Goal: Transaction & Acquisition: Download file/media

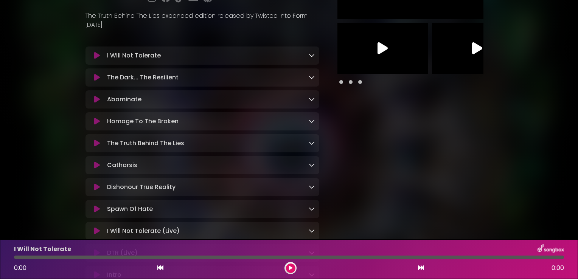
scroll to position [53, 0]
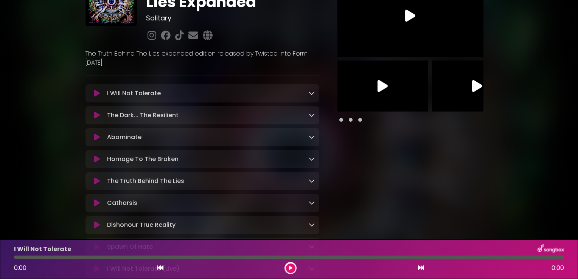
click at [309, 95] on icon at bounding box center [311, 93] width 6 height 6
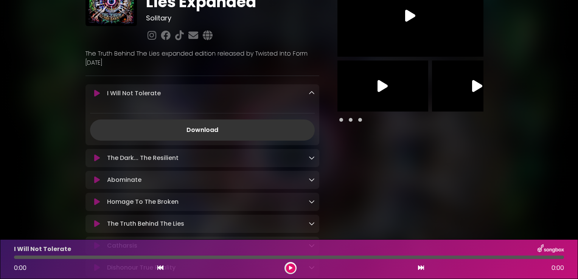
click at [185, 133] on link "Download" at bounding box center [202, 129] width 225 height 21
click at [269, 163] on div "The Dark... The Resilient Loading Track..." at bounding box center [209, 157] width 210 height 9
click at [310, 160] on icon at bounding box center [311, 158] width 6 height 6
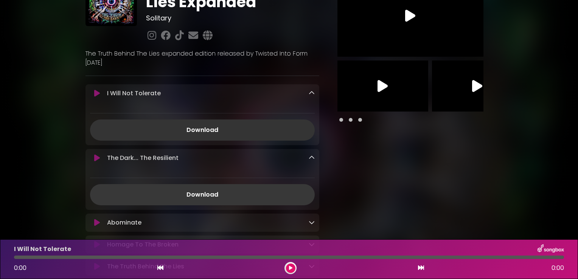
click at [242, 193] on link "Download" at bounding box center [202, 194] width 225 height 21
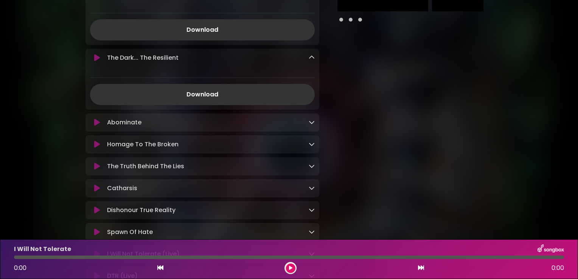
scroll to position [166, 0]
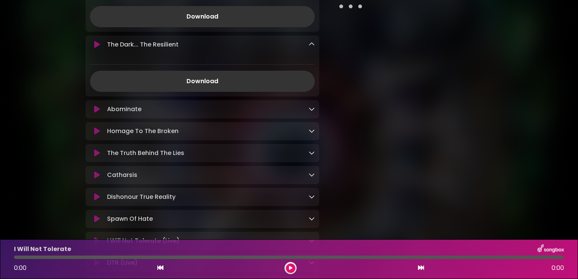
click at [313, 112] on icon at bounding box center [311, 109] width 6 height 6
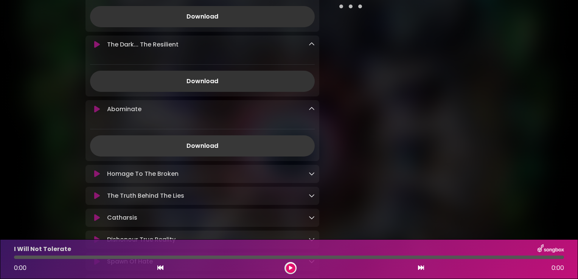
click at [266, 151] on link "Download" at bounding box center [202, 145] width 225 height 21
click at [308, 174] on icon at bounding box center [311, 173] width 6 height 6
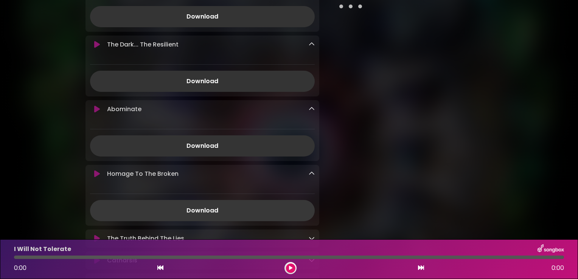
click at [228, 212] on link "Download" at bounding box center [202, 210] width 225 height 21
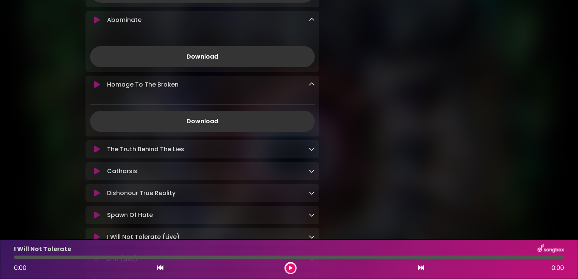
scroll to position [279, 0]
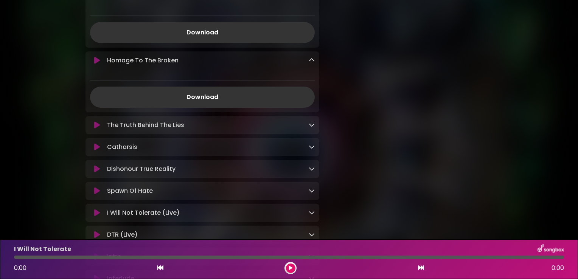
click at [312, 123] on icon at bounding box center [311, 125] width 6 height 6
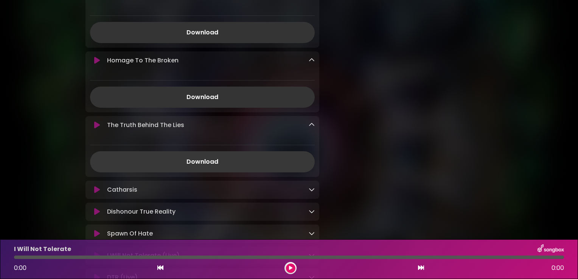
click at [253, 164] on link "Download" at bounding box center [202, 161] width 225 height 21
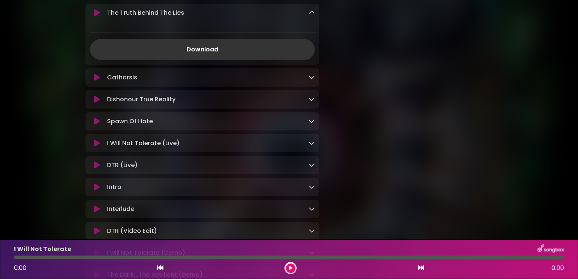
scroll to position [393, 0]
click at [313, 79] on icon at bounding box center [311, 76] width 6 height 6
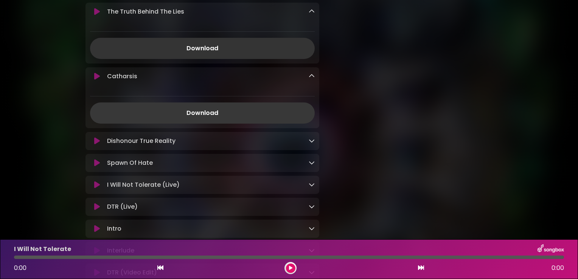
click at [246, 116] on link "Download" at bounding box center [202, 112] width 225 height 21
click at [308, 144] on icon at bounding box center [311, 141] width 6 height 6
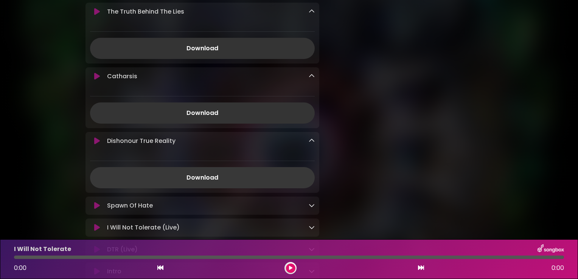
click at [250, 181] on link "Download" at bounding box center [202, 177] width 225 height 21
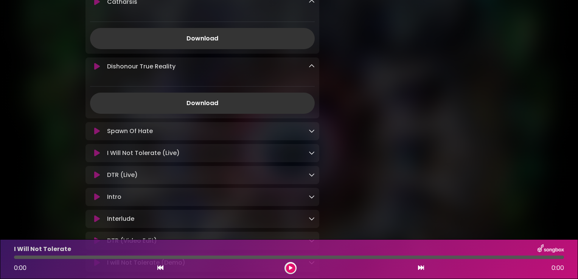
scroll to position [468, 0]
click at [312, 131] on icon at bounding box center [311, 130] width 6 height 6
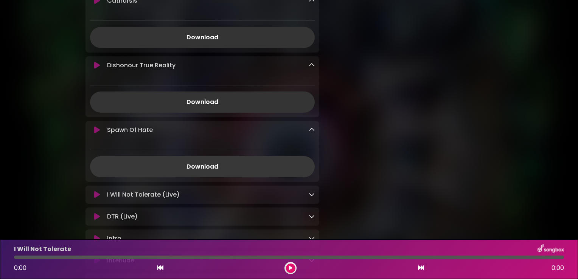
click at [245, 166] on link "Download" at bounding box center [202, 166] width 225 height 21
